Goal: Information Seeking & Learning: Learn about a topic

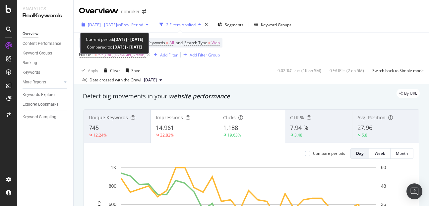
click at [115, 23] on span "[DATE] - [DATE]" at bounding box center [102, 25] width 29 height 6
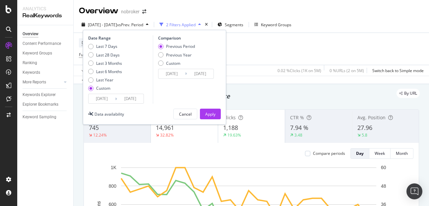
click at [128, 96] on input "[DATE]" at bounding box center [130, 98] width 27 height 9
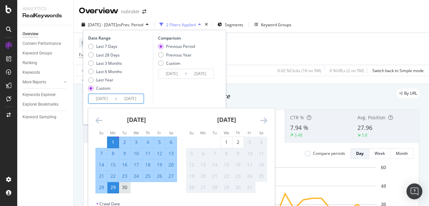
click at [128, 185] on div "30" at bounding box center [124, 187] width 11 height 7
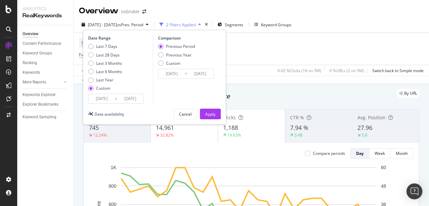
type input "2025/09/30"
type input "2025/08/02"
click at [214, 111] on div "Apply" at bounding box center [210, 114] width 10 height 6
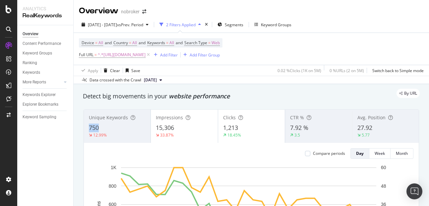
copy span "750"
drag, startPoint x: 84, startPoint y: 125, endPoint x: 105, endPoint y: 124, distance: 21.2
click at [105, 124] on div "Unique Keywords 750 12.99%" at bounding box center [117, 126] width 67 height 30
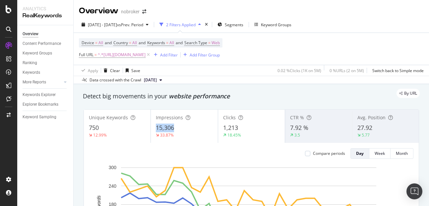
copy span "15,306"
drag, startPoint x: 155, startPoint y: 127, endPoint x: 190, endPoint y: 129, distance: 34.6
click at [190, 129] on div "15,306" at bounding box center [184, 127] width 57 height 9
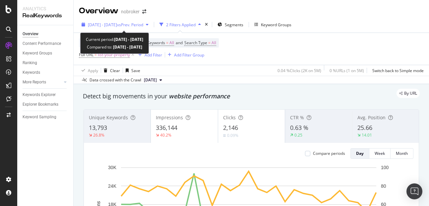
click at [120, 29] on div "2025 Sep. 1st - Sep. 29th vs Prev. Period" at bounding box center [115, 25] width 72 height 10
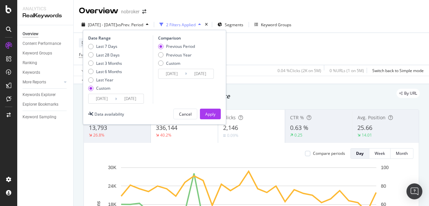
click at [129, 102] on input "[DATE]" at bounding box center [130, 98] width 27 height 9
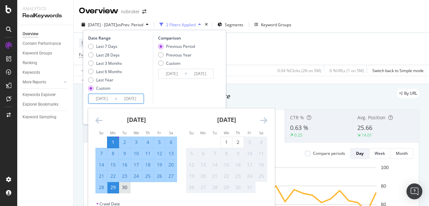
click at [123, 186] on div "30" at bounding box center [124, 187] width 11 height 7
type input "2025/09/30"
type input "2025/08/02"
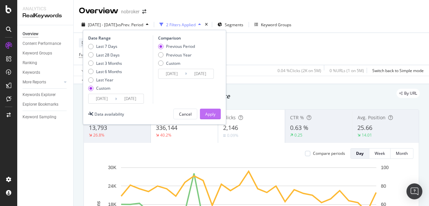
click at [215, 112] on button "Apply" at bounding box center [210, 113] width 21 height 11
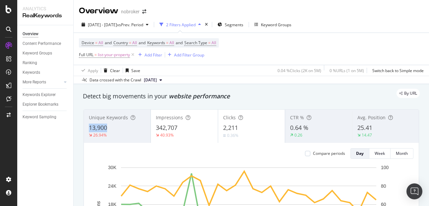
copy span "13,900"
drag, startPoint x: 87, startPoint y: 127, endPoint x: 129, endPoint y: 130, distance: 42.2
click at [129, 130] on div "Unique Keywords 13,900 26.94%" at bounding box center [117, 126] width 67 height 30
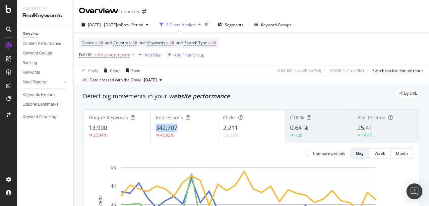
copy span "342,707"
drag, startPoint x: 156, startPoint y: 126, endPoint x: 190, endPoint y: 124, distance: 33.9
click at [190, 124] on div "342,707" at bounding box center [184, 127] width 57 height 9
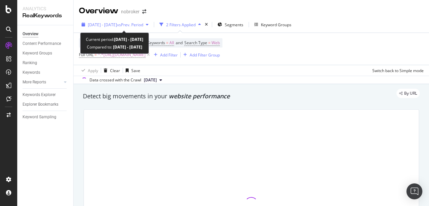
click at [112, 25] on span "2025 Sep. 1st - Sep. 29th" at bounding box center [102, 25] width 29 height 6
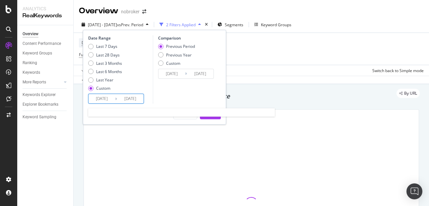
click at [126, 97] on input "2025/09/29" at bounding box center [130, 98] width 27 height 9
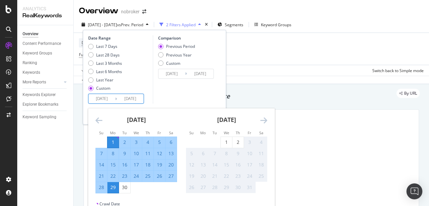
click at [124, 193] on div "August 2025 1 2 3 4 5 6 7 8 9 10 11 12 13 14 15 16 17 18 19 20 21 22 23 24 25 2…" at bounding box center [271, 156] width 361 height 96
click at [124, 192] on div "30" at bounding box center [124, 187] width 11 height 11
type input "[DATE]"
type input "2025/08/02"
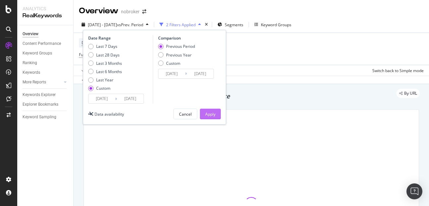
click at [214, 113] on div "Apply" at bounding box center [210, 114] width 10 height 6
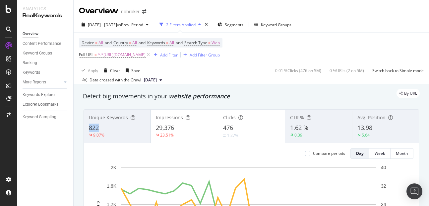
copy span "822"
drag, startPoint x: 87, startPoint y: 124, endPoint x: 99, endPoint y: 125, distance: 12.4
click at [99, 125] on div "Unique Keywords 822 9.07%" at bounding box center [117, 126] width 67 height 30
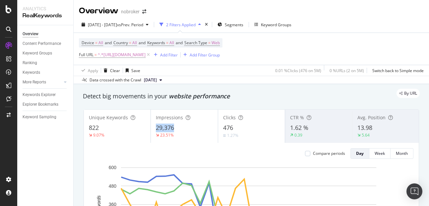
copy span "29,376"
drag, startPoint x: 151, startPoint y: 125, endPoint x: 191, endPoint y: 130, distance: 40.4
click at [191, 130] on div "Impressions 29,376 23.51%" at bounding box center [184, 126] width 67 height 30
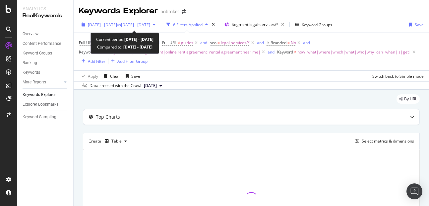
click at [117, 26] on span "[DATE] - [DATE]" at bounding box center [102, 25] width 29 height 6
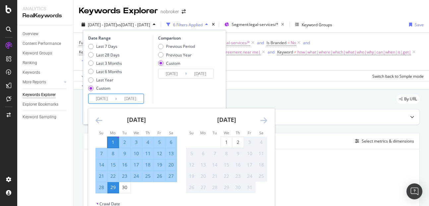
click at [127, 96] on input "[DATE]" at bounding box center [130, 98] width 27 height 9
click at [125, 191] on div "30" at bounding box center [124, 187] width 11 height 11
type input "[DATE]"
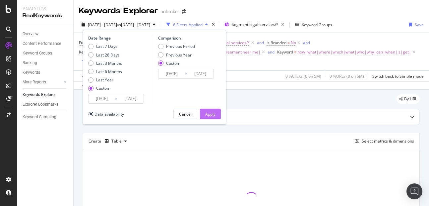
click at [207, 114] on div "Apply" at bounding box center [210, 114] width 10 height 6
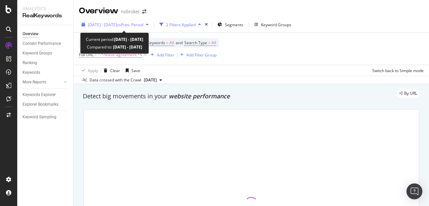
click at [117, 23] on span "2025 Sep. 1st - Sep. 29th" at bounding box center [102, 25] width 29 height 6
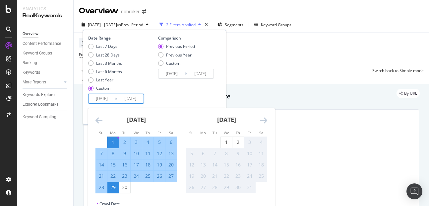
click at [129, 97] on input "2025/09/29" at bounding box center [130, 98] width 27 height 9
click at [127, 188] on div "30" at bounding box center [124, 187] width 11 height 7
type input "2025/09/30"
type input "2025/08/02"
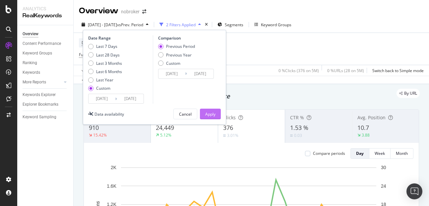
click at [215, 116] on button "Apply" at bounding box center [210, 113] width 21 height 11
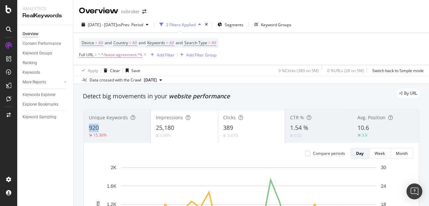
copy span "920"
drag, startPoint x: 85, startPoint y: 124, endPoint x: 115, endPoint y: 126, distance: 29.9
click at [115, 126] on div "Unique Keywords 920 15.36%" at bounding box center [117, 126] width 67 height 30
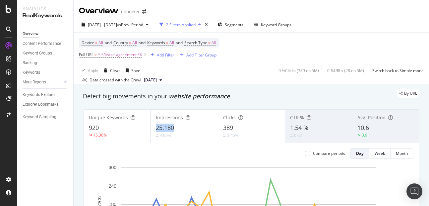
copy span "25,180"
drag, startPoint x: 153, startPoint y: 127, endPoint x: 191, endPoint y: 127, distance: 37.8
click at [191, 127] on div "Impressions 25,180 4.99%" at bounding box center [184, 126] width 67 height 30
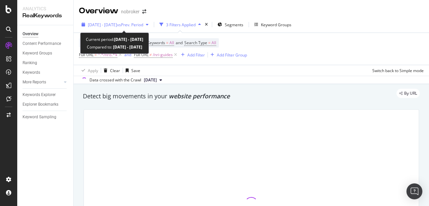
click at [117, 26] on span "2025 Sep. 1st - Sep. 29th" at bounding box center [102, 25] width 29 height 6
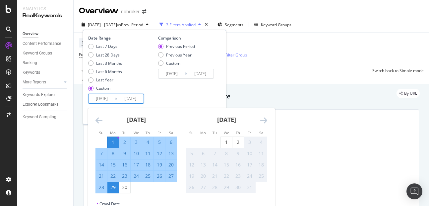
click at [127, 100] on input "[DATE]" at bounding box center [130, 98] width 27 height 9
click at [124, 186] on div "30" at bounding box center [124, 187] width 11 height 7
type input "[DATE]"
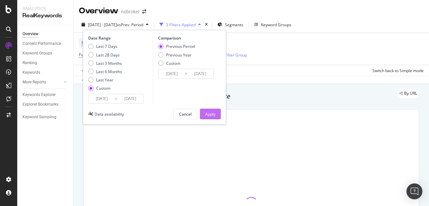
click at [209, 114] on div "Apply" at bounding box center [210, 114] width 10 height 6
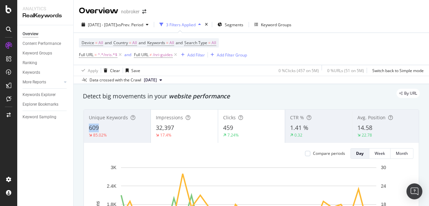
copy span "609"
drag, startPoint x: 88, startPoint y: 123, endPoint x: 114, endPoint y: 125, distance: 26.3
click at [114, 125] on div "Unique Keywords 609 85.02%" at bounding box center [117, 126] width 67 height 30
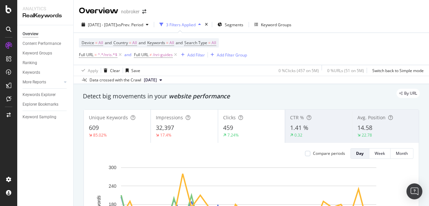
copy div
copy span "32,397"
drag, startPoint x: 153, startPoint y: 126, endPoint x: 179, endPoint y: 128, distance: 26.6
click at [179, 128] on div "Impressions 32,397 17.4%" at bounding box center [184, 126] width 67 height 30
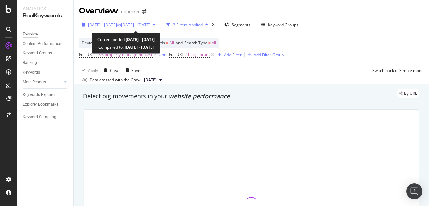
click at [117, 26] on span "2025 Sep. 1st - Sep. 29th" at bounding box center [102, 25] width 29 height 6
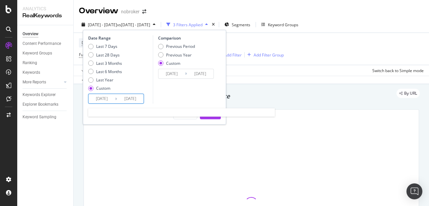
click at [137, 100] on input "[DATE]" at bounding box center [130, 98] width 27 height 9
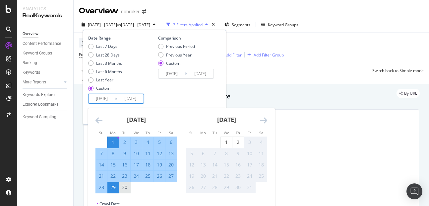
click at [128, 187] on div "30" at bounding box center [124, 187] width 11 height 7
type input "[DATE]"
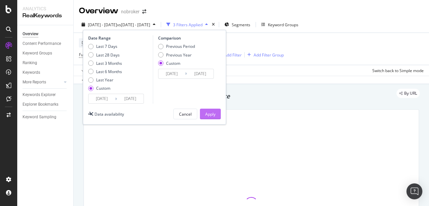
click at [211, 113] on div "Apply" at bounding box center [210, 114] width 10 height 6
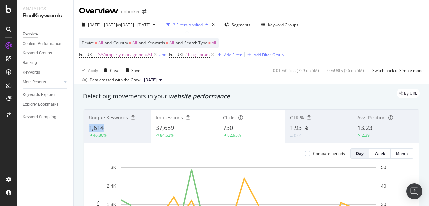
copy span "1,614"
drag, startPoint x: 86, startPoint y: 127, endPoint x: 121, endPoint y: 126, distance: 34.8
click at [121, 126] on div "Unique Keywords 1,614 46.86%" at bounding box center [117, 126] width 67 height 30
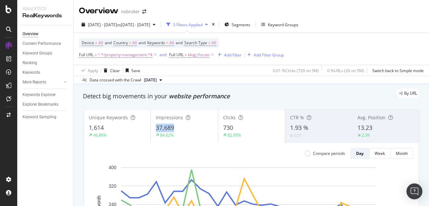
copy span "37,689"
drag, startPoint x: 155, startPoint y: 127, endPoint x: 185, endPoint y: 129, distance: 29.9
click at [185, 129] on div "37,689" at bounding box center [184, 127] width 57 height 9
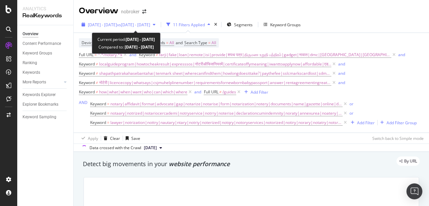
click at [111, 23] on span "[DATE] - [DATE]" at bounding box center [102, 25] width 29 height 6
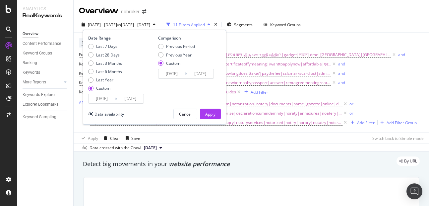
click at [129, 98] on input "[DATE]" at bounding box center [130, 98] width 27 height 9
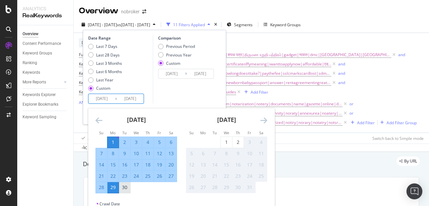
click at [125, 187] on div "30" at bounding box center [124, 187] width 11 height 7
type input "[DATE]"
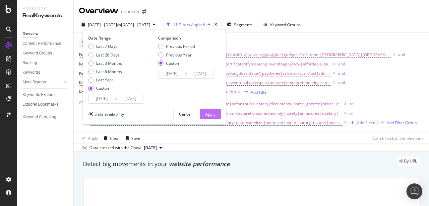
click at [207, 114] on div "Apply" at bounding box center [210, 114] width 10 height 6
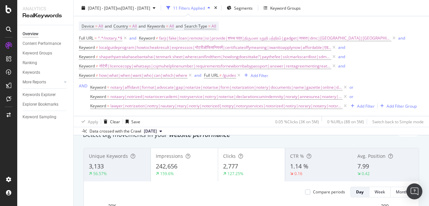
scroll to position [27, 0]
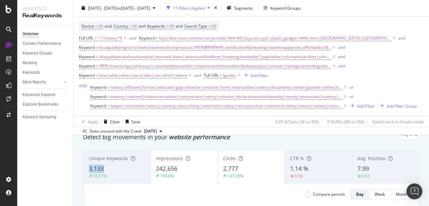
copy span "3,133"
drag, startPoint x: 88, startPoint y: 166, endPoint x: 104, endPoint y: 168, distance: 16.4
click at [104, 168] on div "Unique Keywords 3,133 56.57%" at bounding box center [117, 167] width 67 height 30
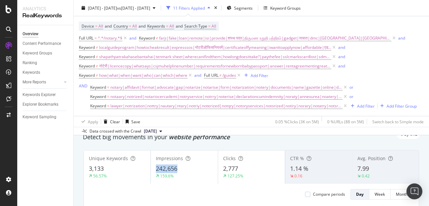
copy span "242,656"
drag, startPoint x: 151, startPoint y: 169, endPoint x: 183, endPoint y: 166, distance: 32.3
click at [183, 166] on div "Impressions 242,656 159.6%" at bounding box center [184, 167] width 67 height 30
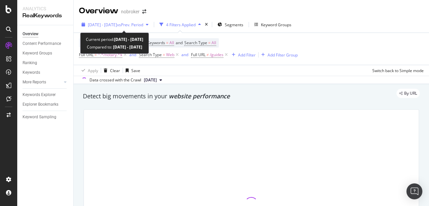
click at [115, 25] on span "2025 Sep. 1st - Sep. 29th" at bounding box center [102, 25] width 29 height 6
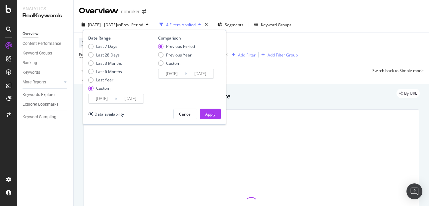
click at [125, 95] on input "2025/09/29" at bounding box center [130, 98] width 27 height 9
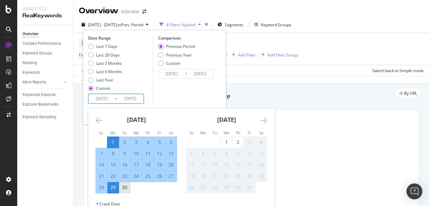
click at [124, 188] on div "30" at bounding box center [124, 187] width 11 height 7
type input "2025/09/30"
type input "2025/08/02"
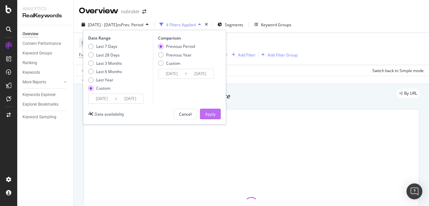
click at [207, 115] on div "Apply" at bounding box center [210, 114] width 10 height 6
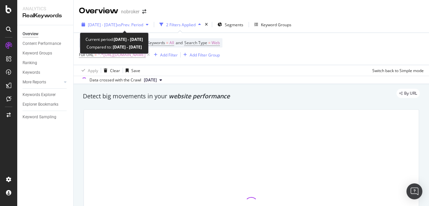
click at [112, 25] on span "[DATE] - [DATE]" at bounding box center [102, 25] width 29 height 6
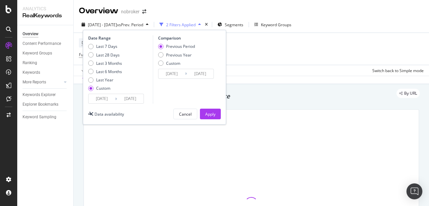
click at [126, 98] on input "[DATE]" at bounding box center [130, 98] width 27 height 9
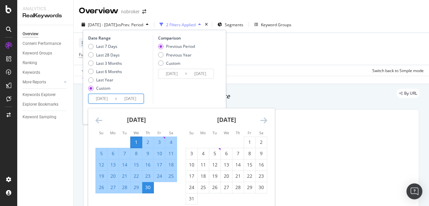
click at [169, 90] on div "Comparison Previous Period Previous Year Custom [DATE] Navigate forward to inte…" at bounding box center [184, 69] width 63 height 68
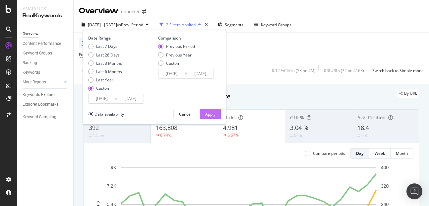
click at [212, 112] on div "Apply" at bounding box center [210, 114] width 10 height 6
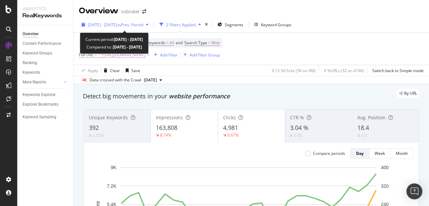
click at [101, 28] on div "2023 Nov. 1st - Nov. 30th vs Prev. Period" at bounding box center [115, 25] width 72 height 10
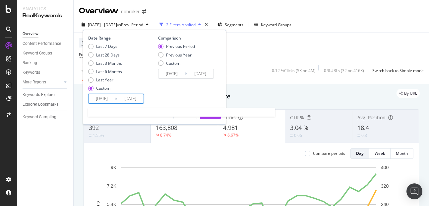
click at [103, 99] on input "2023/11/01" at bounding box center [102, 98] width 27 height 9
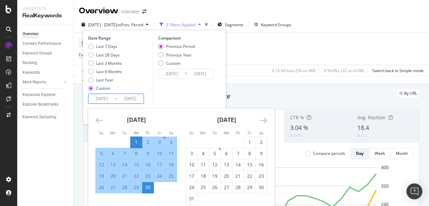
click at [262, 120] on icon "Move forward to switch to the next month." at bounding box center [263, 120] width 7 height 8
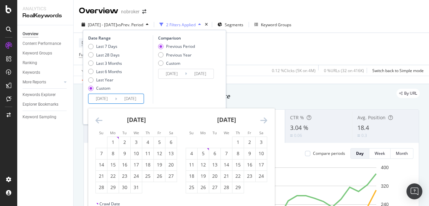
click at [262, 120] on icon "Move forward to switch to the next month." at bounding box center [263, 120] width 7 height 8
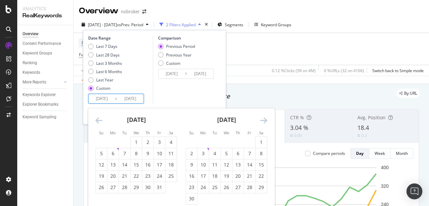
click at [262, 120] on icon "Move forward to switch to the next month." at bounding box center [263, 120] width 7 height 8
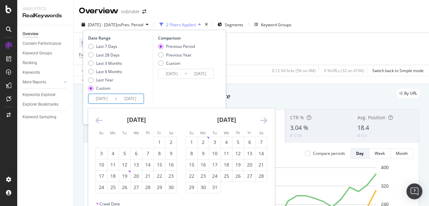
click at [262, 120] on icon "Move forward to switch to the next month." at bounding box center [263, 120] width 7 height 8
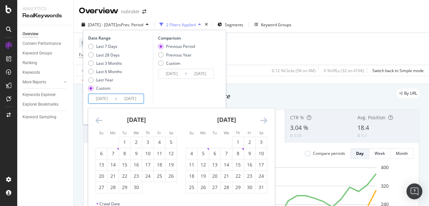
click at [262, 120] on icon "Move forward to switch to the next month." at bounding box center [263, 120] width 7 height 8
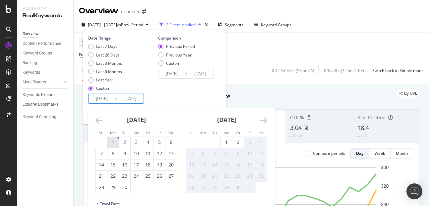
click at [108, 139] on div "1" at bounding box center [112, 142] width 11 height 7
type input "2025/09/01"
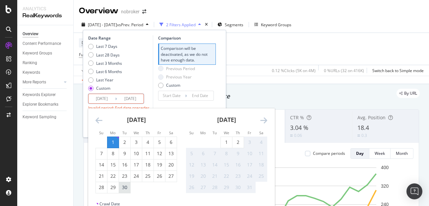
click at [121, 189] on div "30" at bounding box center [124, 187] width 11 height 7
type input "2025/09/30"
type input "2025/08/02"
type input "2025/08/31"
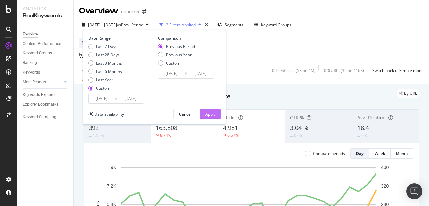
click at [214, 118] on div "Apply" at bounding box center [210, 114] width 10 height 10
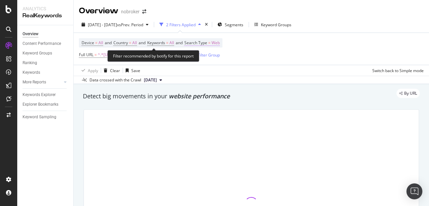
click at [220, 43] on span "Web" at bounding box center [215, 42] width 8 height 9
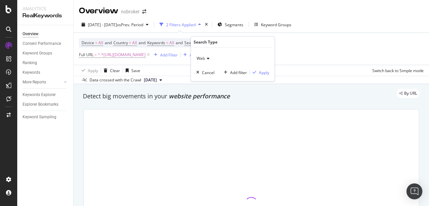
click at [205, 59] on icon at bounding box center [207, 58] width 5 height 4
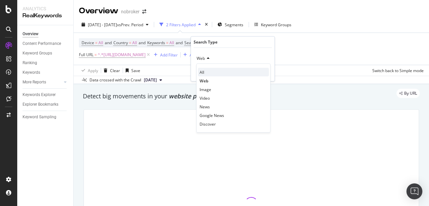
click at [203, 73] on span "All" at bounding box center [202, 72] width 5 height 6
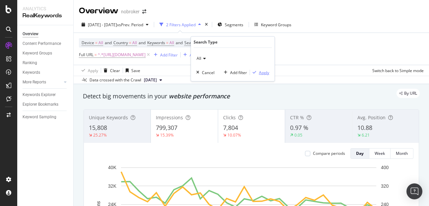
click at [258, 72] on div "button" at bounding box center [254, 72] width 9 height 4
copy span "15,808"
drag, startPoint x: 88, startPoint y: 127, endPoint x: 118, endPoint y: 124, distance: 30.6
click at [118, 124] on div "Unique Keywords 15,808 25.28%" at bounding box center [117, 126] width 67 height 30
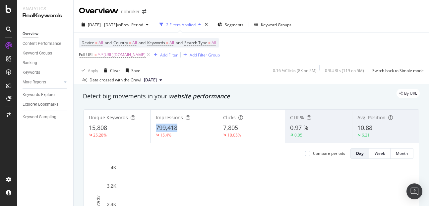
copy span "799,418"
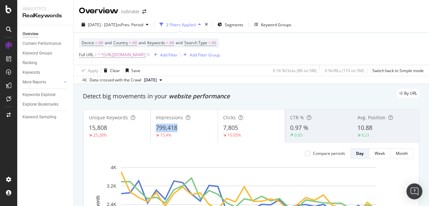
drag, startPoint x: 155, startPoint y: 126, endPoint x: 202, endPoint y: 127, distance: 47.4
click at [202, 127] on div "799,418" at bounding box center [184, 127] width 57 height 9
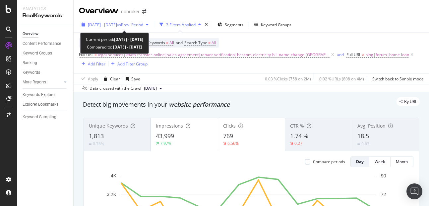
click at [99, 28] on div "[DATE] - [DATE] vs Prev. Period" at bounding box center [115, 25] width 72 height 10
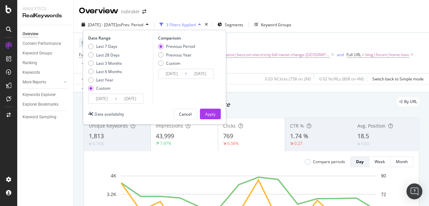
click at [99, 97] on input "[DATE]" at bounding box center [102, 98] width 27 height 9
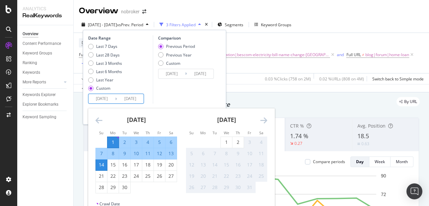
click at [135, 97] on input "[DATE]" at bounding box center [130, 98] width 27 height 9
click at [123, 187] on div "30" at bounding box center [124, 187] width 11 height 7
type input "2025/09/30"
type input "2025/08/02"
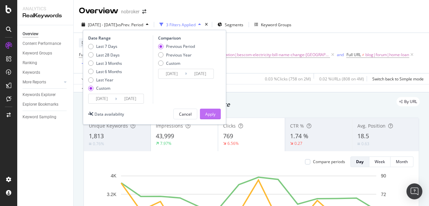
click at [212, 117] on div "Apply" at bounding box center [210, 114] width 10 height 10
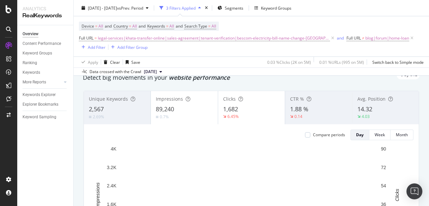
scroll to position [25, 0]
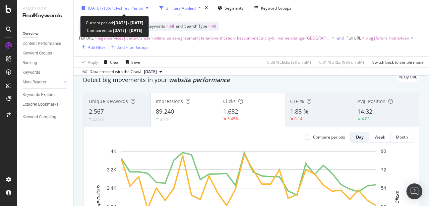
click at [106, 11] on div "2025 Sep. 1st - Sep. 30th vs Prev. Period" at bounding box center [115, 8] width 72 height 10
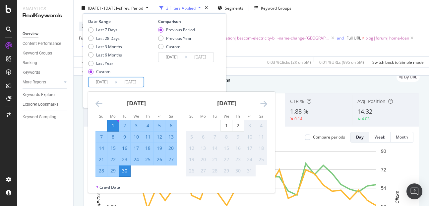
click at [105, 83] on input "2025/09/01" at bounding box center [102, 81] width 27 height 9
click at [99, 103] on icon "Move backward to switch to the previous month." at bounding box center [98, 103] width 7 height 8
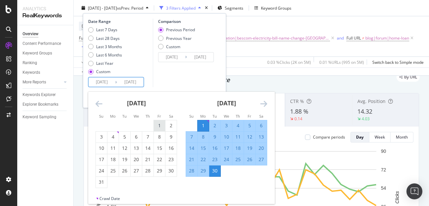
click at [154, 122] on div "1" at bounding box center [159, 125] width 11 height 7
type input "2025/08/01"
type input "2025/06/01"
type input "2025/07/31"
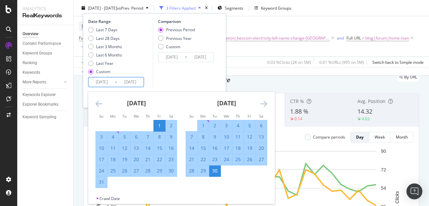
click at [101, 179] on div "31" at bounding box center [101, 181] width 11 height 7
type input "2025/08/31"
type input "2025/07/01"
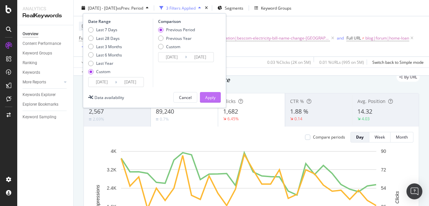
click at [207, 100] on div "Apply" at bounding box center [210, 97] width 10 height 10
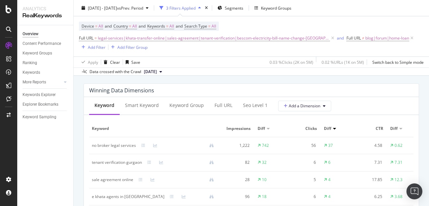
scroll to position [567, 0]
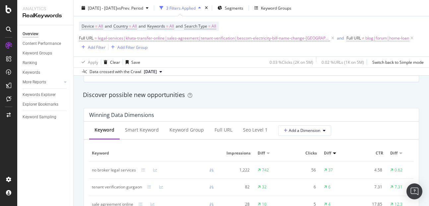
click at [386, 39] on span "blog|forum|home-loan" at bounding box center [387, 37] width 44 height 9
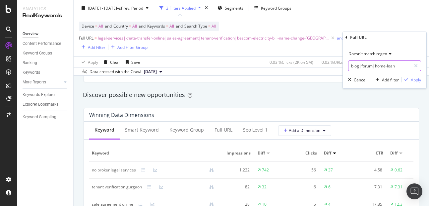
click at [402, 69] on input "blog|forum|home-loan" at bounding box center [379, 65] width 63 height 11
type input "blog|forum|home-loan|interior"
click at [415, 80] on div "Apply" at bounding box center [416, 80] width 10 height 6
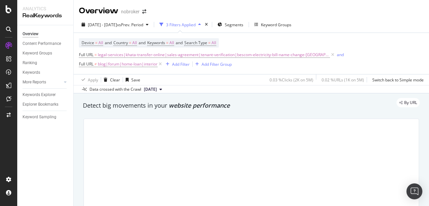
scroll to position [50, 0]
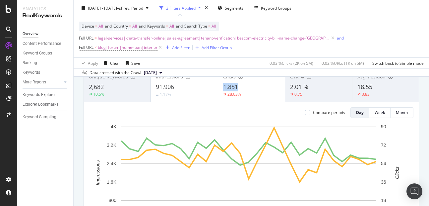
copy span "1,851"
drag, startPoint x: 219, startPoint y: 89, endPoint x: 242, endPoint y: 86, distance: 23.1
click at [242, 86] on div "Clicks 1,851 28.03%" at bounding box center [251, 85] width 67 height 30
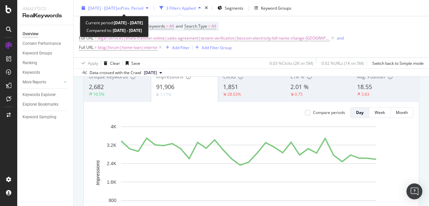
click at [110, 10] on span "2025 Aug. 1st - Aug. 31st" at bounding box center [102, 8] width 29 height 6
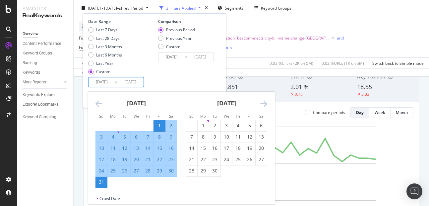
click at [102, 83] on input "2025/08/01" at bounding box center [102, 81] width 27 height 9
click at [207, 123] on div "1" at bounding box center [203, 125] width 11 height 7
type input "2025/09/01"
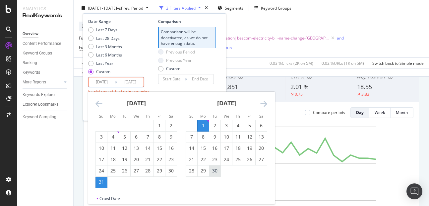
click at [216, 173] on div "30" at bounding box center [214, 170] width 11 height 7
type input "2025/09/30"
type input "2025/08/02"
type input "2025/08/31"
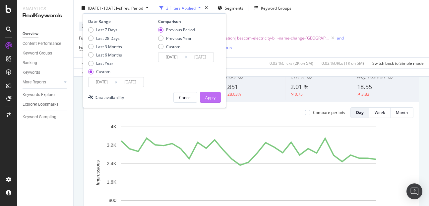
click at [213, 97] on div "Apply" at bounding box center [210, 97] width 10 height 6
